Goal: Use online tool/utility: Utilize a website feature to perform a specific function

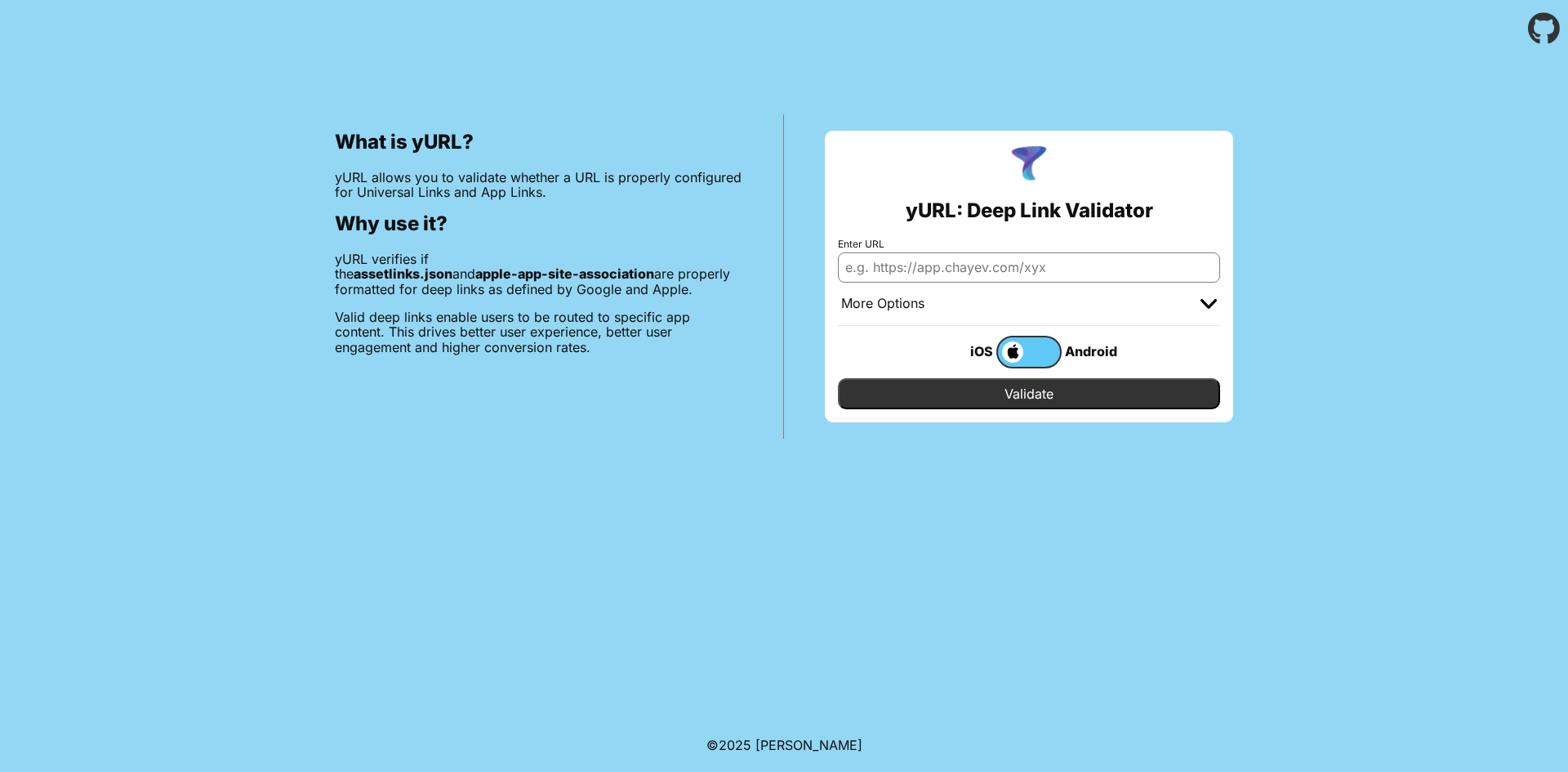
click at [974, 272] on input "Enter URL" at bounding box center [1029, 267] width 382 height 29
paste input "chat.hkchat.app"
type input "[URL][DOMAIN_NAME]"
click at [1060, 392] on input "Validate" at bounding box center [1029, 393] width 382 height 31
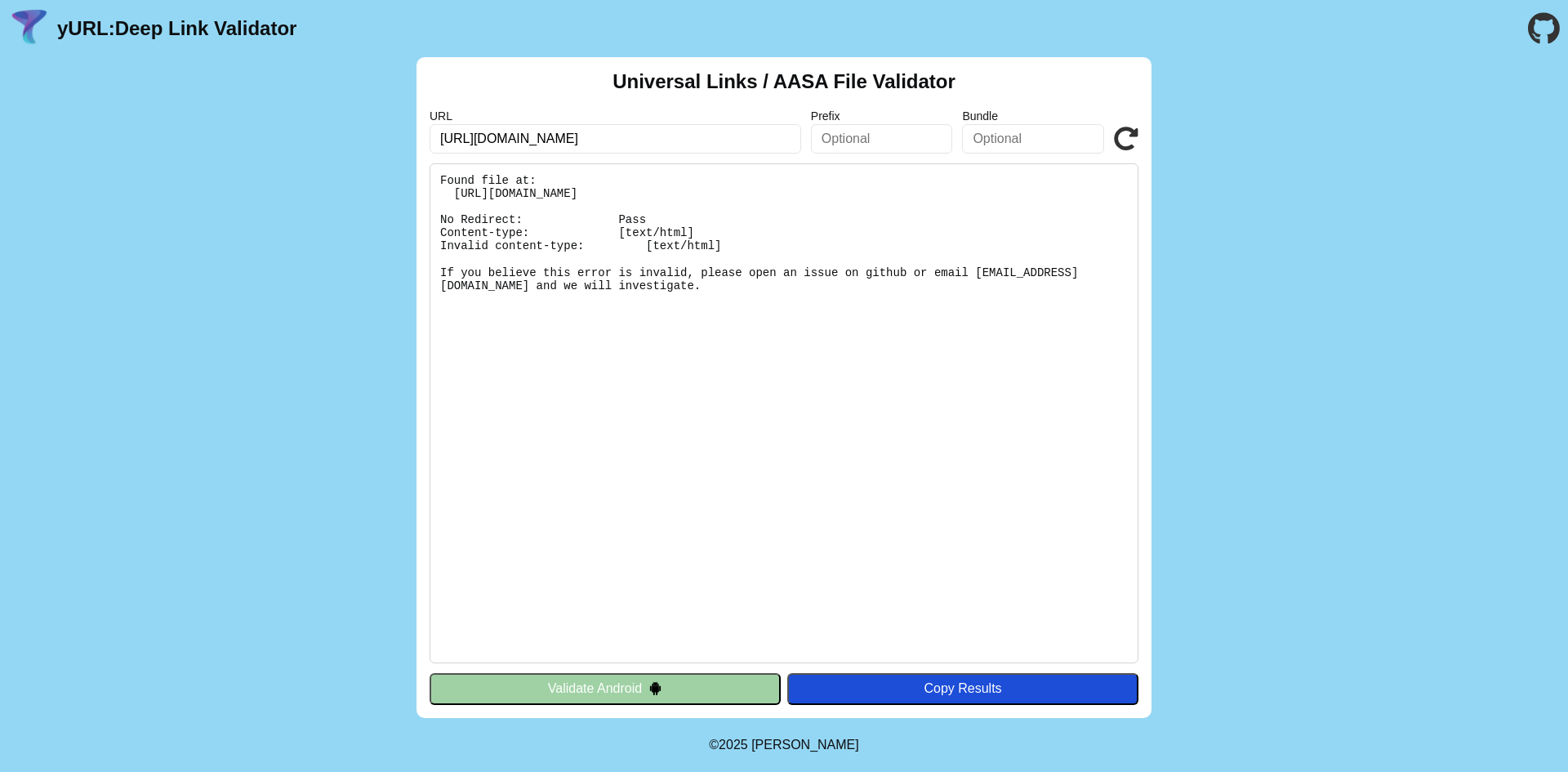
drag, startPoint x: 838, startPoint y: 290, endPoint x: 487, endPoint y: 262, distance: 352.1
click at [487, 262] on pre "Found file at: [URL][DOMAIN_NAME] No Redirect: Pass Content-type: [text/html] I…" at bounding box center [784, 412] width 709 height 500
click at [999, 315] on pre "Found file at: [URL][DOMAIN_NAME] No Redirect: Pass Content-type: [text/html] I…" at bounding box center [784, 412] width 709 height 500
click at [334, 503] on div "Universal Links / AASA File Validator URL [URL][DOMAIN_NAME] Prefix Bundle Vali…" at bounding box center [784, 387] width 1568 height 660
drag, startPoint x: 579, startPoint y: 142, endPoint x: 478, endPoint y: 137, distance: 101.1
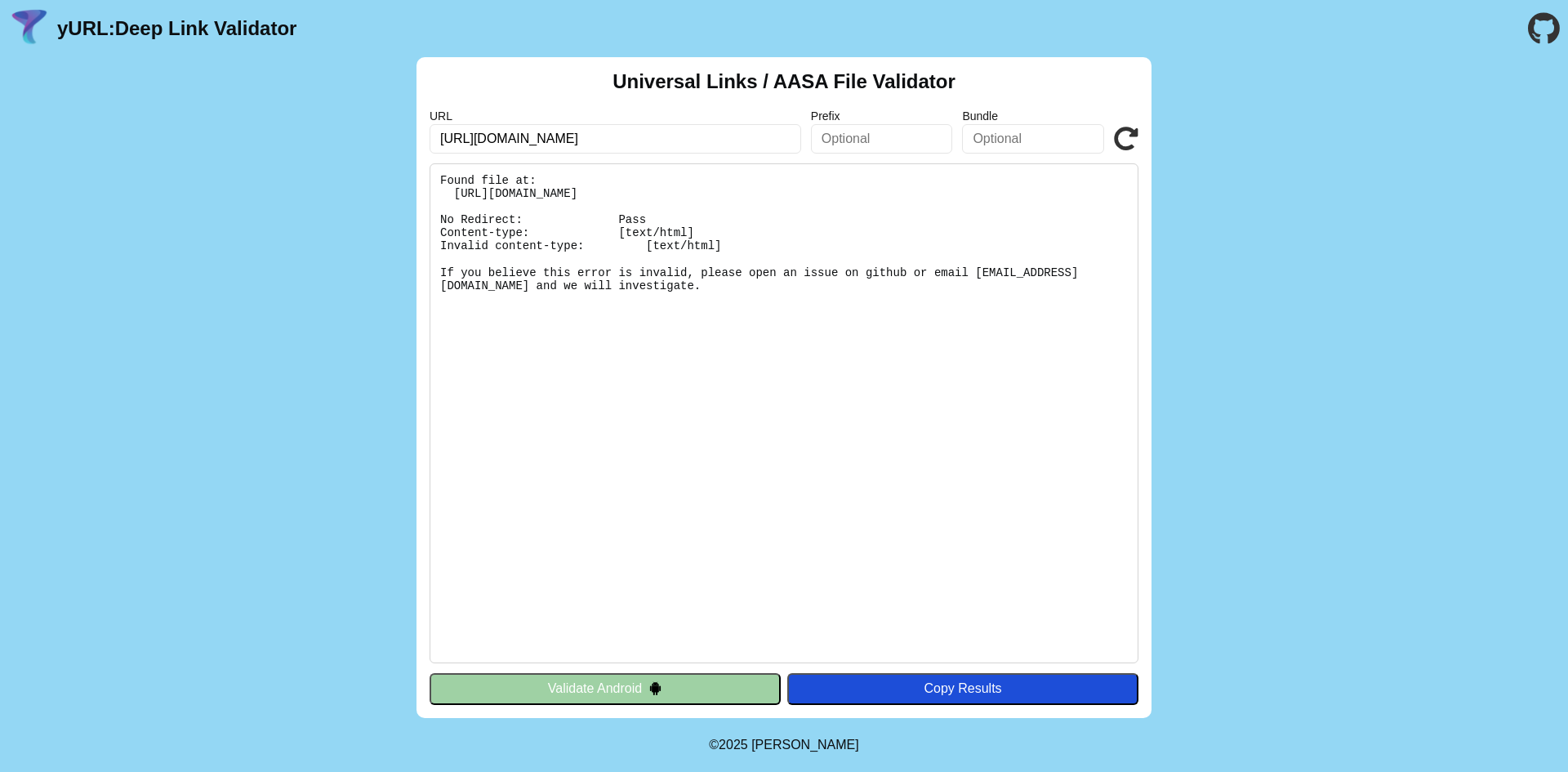
click at [478, 137] on input "[URL][DOMAIN_NAME]" at bounding box center [615, 139] width 372 height 29
drag, startPoint x: 499, startPoint y: 139, endPoint x: 680, endPoint y: 127, distance: 181.4
click at [690, 110] on label "URL" at bounding box center [615, 115] width 372 height 13
drag, startPoint x: 672, startPoint y: 132, endPoint x: 350, endPoint y: 159, distance: 323.1
click at [350, 159] on div "Universal Links / AASA File Validator URL [URL][DOMAIN_NAME] Prefix Bundle Vali…" at bounding box center [784, 387] width 1568 height 660
